Goal: Transaction & Acquisition: Purchase product/service

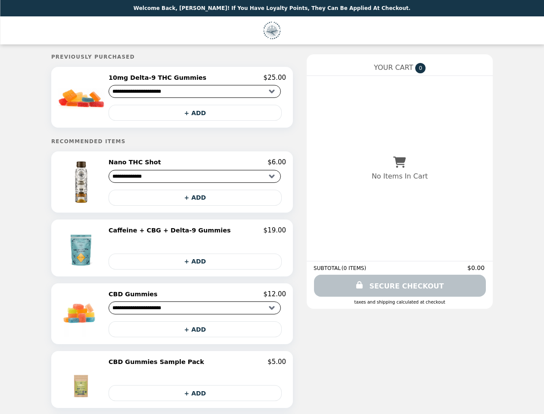
click at [105, 98] on img at bounding box center [82, 97] width 49 height 47
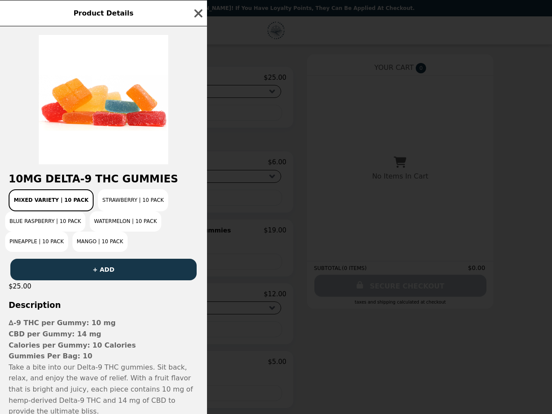
click at [197, 79] on div "Product Details 10mg Delta-9 THC Gummies Mixed Variety | 10 pack Strawberry | 1…" at bounding box center [276, 207] width 552 height 414
click at [197, 114] on div at bounding box center [103, 95] width 207 height 138
click at [105, 185] on h2 "10mg Delta-9 THC Gummies" at bounding box center [103, 179] width 207 height 12
click at [197, 165] on div "10mg Delta-9 THC Gummies Mixed Variety | 10 pack Strawberry | 10 Pack Blue Rasp…" at bounding box center [103, 220] width 207 height 388
click at [197, 200] on div "Product Details 10mg Delta-9 THC Gummies Mixed Variety | 10 pack Strawberry | 1…" at bounding box center [276, 207] width 552 height 414
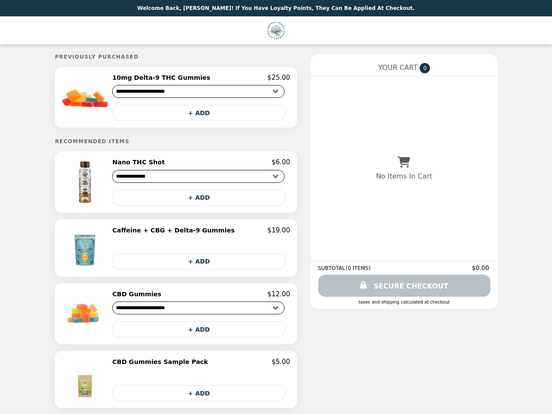
click at [105, 251] on img at bounding box center [85, 247] width 45 height 43
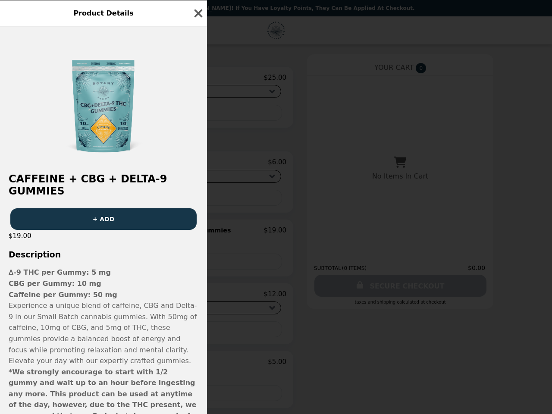
click at [197, 234] on div "Product Details Caffeine + CBG + Delta-9 Gummies + ADD $19.00 Description ∆-9 T…" at bounding box center [276, 207] width 552 height 414
click at [197, 267] on p "∆-9 THC per Gummy: 5 mg" at bounding box center [104, 272] width 190 height 11
click at [105, 317] on p "Experience a unique blend of caffeine, CBG and Delta-9 in our Small Batch canna…" at bounding box center [104, 333] width 190 height 66
